Goal: Communication & Community: Ask a question

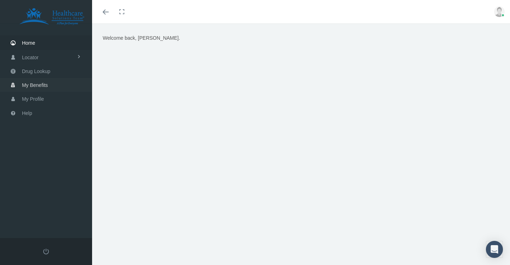
click at [35, 84] on span "My Benefits" at bounding box center [35, 84] width 26 height 13
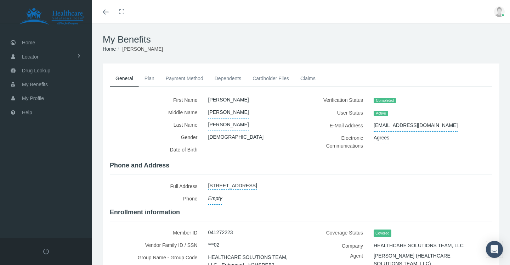
click at [150, 79] on link "Plan" at bounding box center [149, 79] width 21 height 16
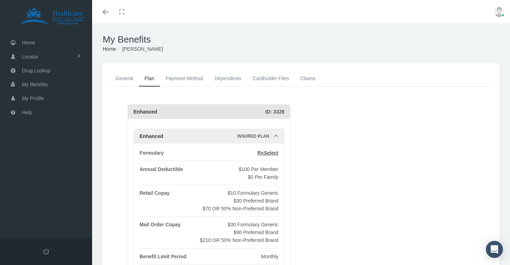
click at [178, 80] on link "Payment Method" at bounding box center [184, 79] width 49 height 16
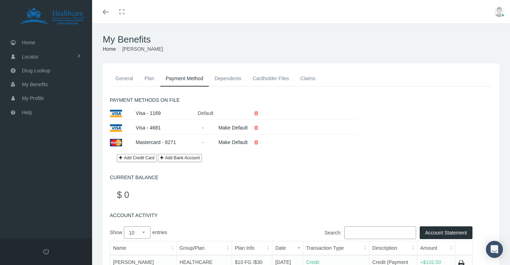
click at [228, 79] on link "Dependents" at bounding box center [228, 79] width 38 height 16
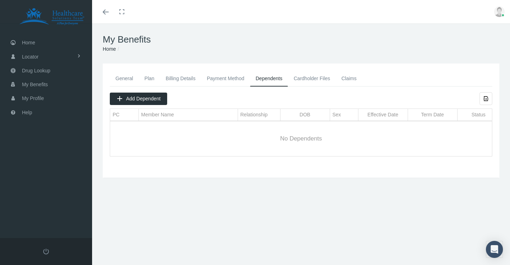
click at [318, 80] on link "Cardholder Files" at bounding box center [312, 79] width 48 height 16
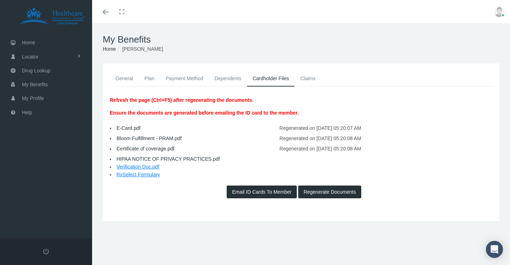
click at [197, 78] on link "Payment Method" at bounding box center [184, 79] width 49 height 16
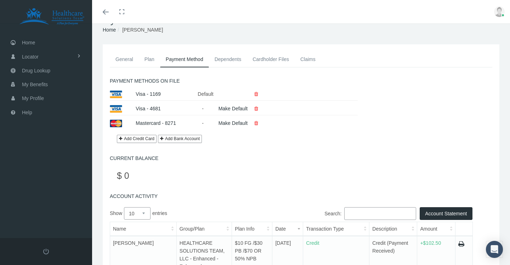
scroll to position [19, 0]
click at [259, 95] on link at bounding box center [256, 94] width 15 height 6
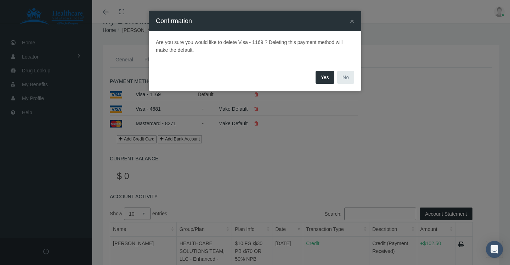
click at [328, 80] on button "Yes" at bounding box center [325, 77] width 19 height 13
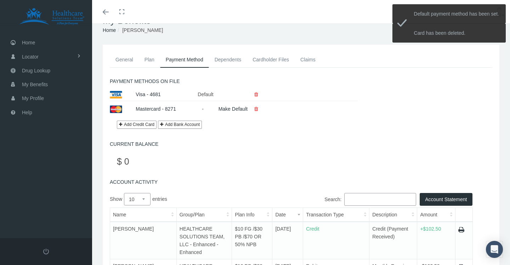
click at [257, 95] on icon at bounding box center [256, 94] width 4 height 12
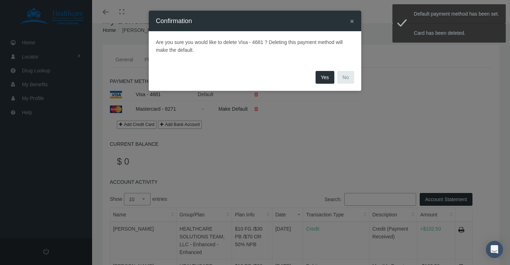
click at [318, 80] on button "Yes" at bounding box center [325, 77] width 19 height 13
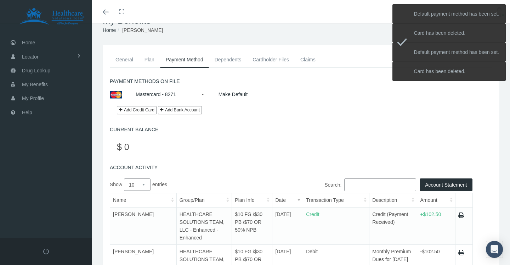
click at [260, 100] on div "Make Default" at bounding box center [264, 94] width 103 height 12
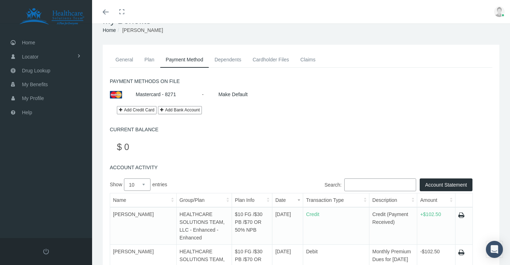
click at [232, 66] on link "Dependents" at bounding box center [228, 60] width 38 height 16
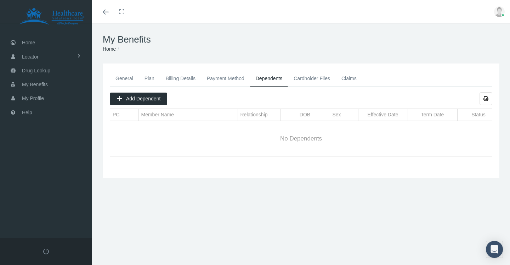
click at [133, 85] on link "General" at bounding box center [124, 79] width 29 height 16
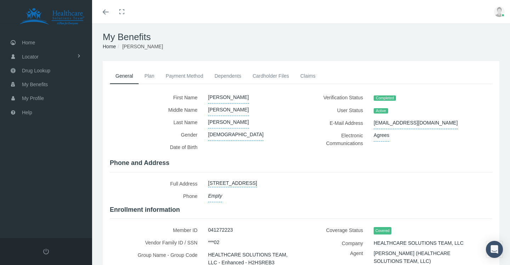
scroll to position [3, 0]
click at [147, 75] on link "Plan" at bounding box center [149, 75] width 21 height 16
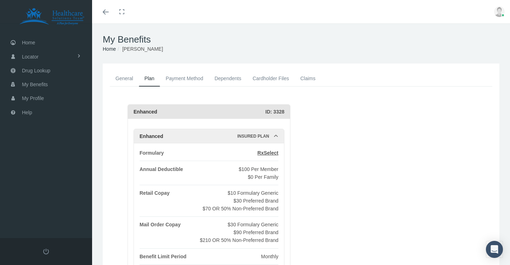
scroll to position [0, 0]
click at [199, 82] on link "Payment Method" at bounding box center [184, 79] width 49 height 16
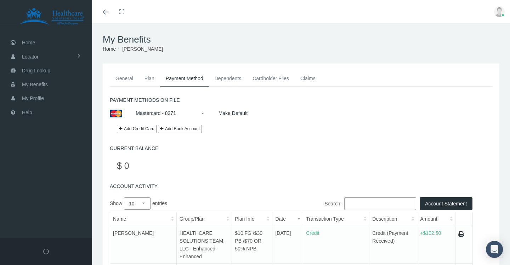
click at [225, 83] on link "Dependents" at bounding box center [228, 79] width 38 height 16
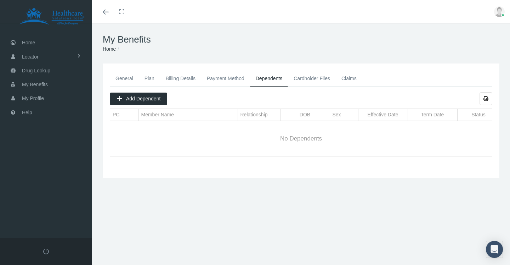
click at [312, 77] on link "Cardholder Files" at bounding box center [312, 79] width 48 height 16
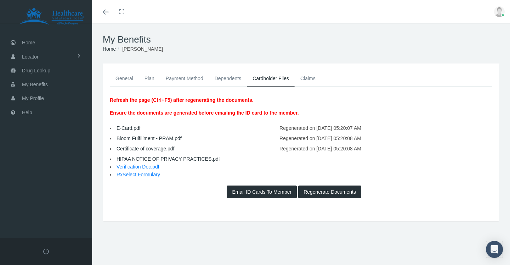
click at [307, 77] on link "Claims" at bounding box center [308, 79] width 27 height 16
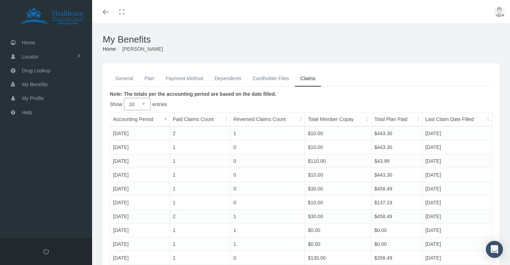
click at [192, 80] on link "Payment Method" at bounding box center [184, 79] width 49 height 16
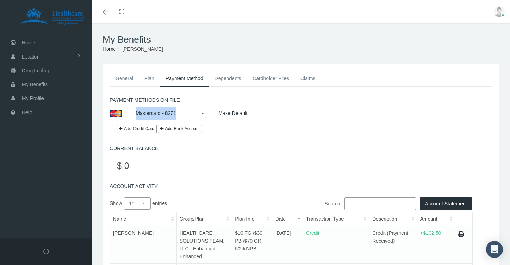
click at [172, 114] on link "Mastercard - 8271" at bounding box center [156, 113] width 40 height 6
click at [28, 45] on span "Home" at bounding box center [28, 42] width 13 height 13
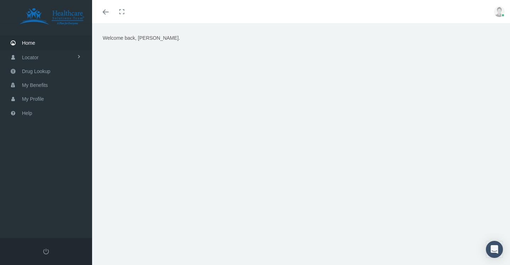
click at [100, 16] on link "Toggle menubar" at bounding box center [105, 11] width 17 height 23
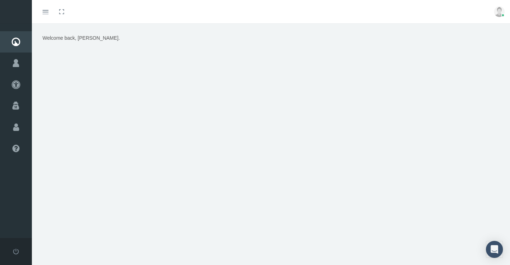
click at [46, 9] on link "Toggle menubar" at bounding box center [45, 11] width 17 height 23
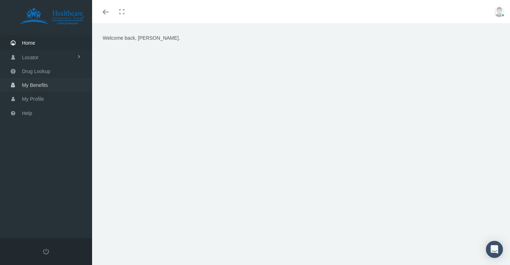
click at [49, 86] on link "My Benefits" at bounding box center [46, 85] width 92 height 14
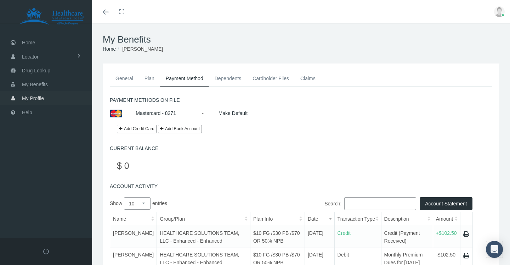
click at [50, 100] on link "My Profile" at bounding box center [46, 98] width 92 height 14
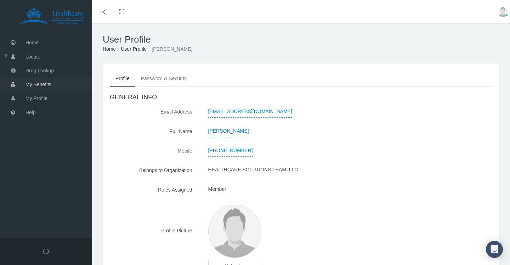
click at [51, 83] on span "My Benefits" at bounding box center [39, 84] width 26 height 13
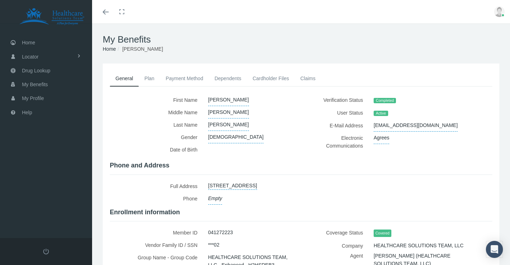
click at [146, 82] on link "Plan" at bounding box center [149, 79] width 21 height 16
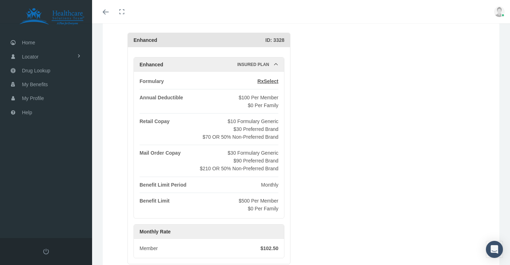
scroll to position [77, 0]
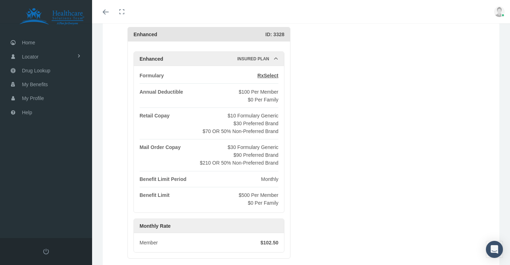
click at [254, 158] on div "$90 Preferred Brand" at bounding box center [239, 155] width 79 height 8
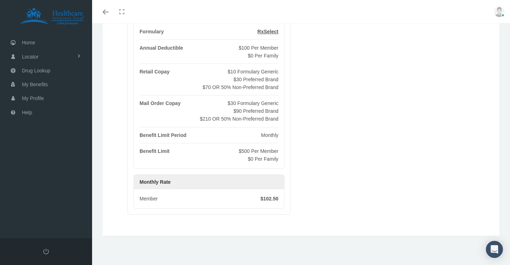
scroll to position [124, 0]
click at [493, 249] on icon "Open Intercom Messenger" at bounding box center [494, 249] width 8 height 9
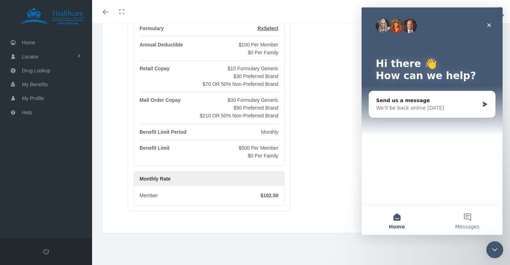
scroll to position [0, 0]
click at [465, 225] on span "Messages" at bounding box center [467, 226] width 24 height 5
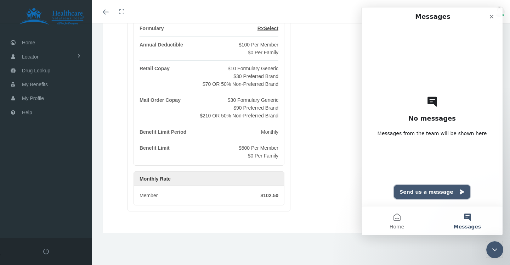
click at [432, 193] on button "Send us a message" at bounding box center [432, 192] width 77 height 14
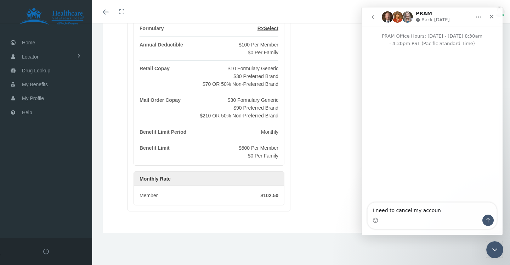
type textarea "I need to cancel my account"
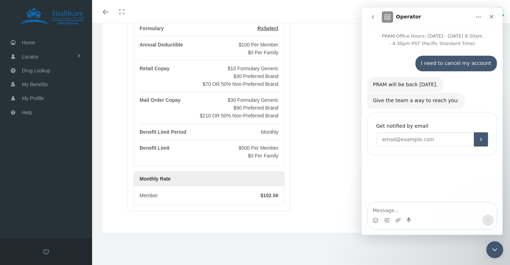
click at [432, 137] on input "Enter your email" at bounding box center [425, 139] width 98 height 14
type input "[EMAIL_ADDRESS][DOMAIN_NAME]"
click at [486, 143] on button "Submit" at bounding box center [481, 139] width 14 height 14
click at [494, 12] on div "Close" at bounding box center [492, 16] width 13 height 13
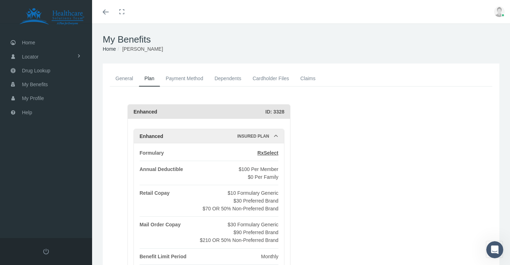
click at [117, 10] on link "Toggle fullscreen" at bounding box center [122, 11] width 16 height 23
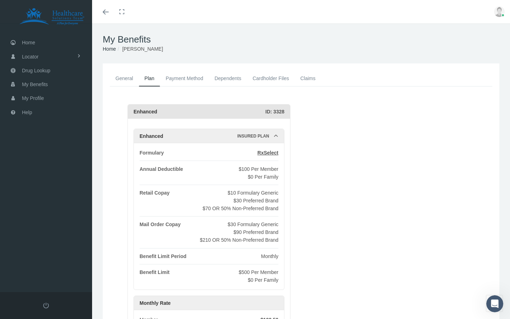
click at [124, 13] on link "Toggle fullscreen" at bounding box center [122, 11] width 16 height 23
